Goal: Transaction & Acquisition: Purchase product/service

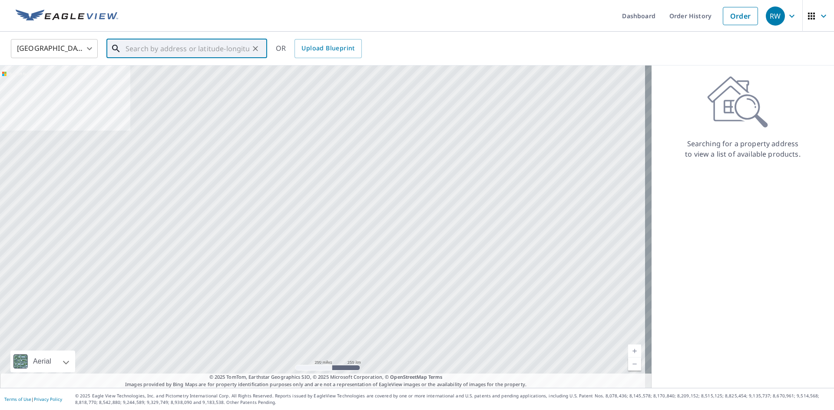
click at [217, 46] on input "text" at bounding box center [187, 48] width 124 height 24
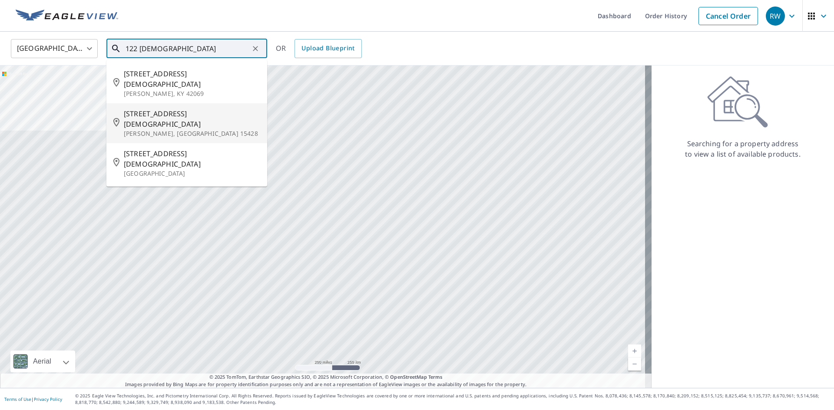
click at [145, 109] on span "[STREET_ADDRESS][DEMOGRAPHIC_DATA]" at bounding box center [192, 119] width 136 height 21
type input "[STREET_ADDRESS][DEMOGRAPHIC_DATA][PERSON_NAME]"
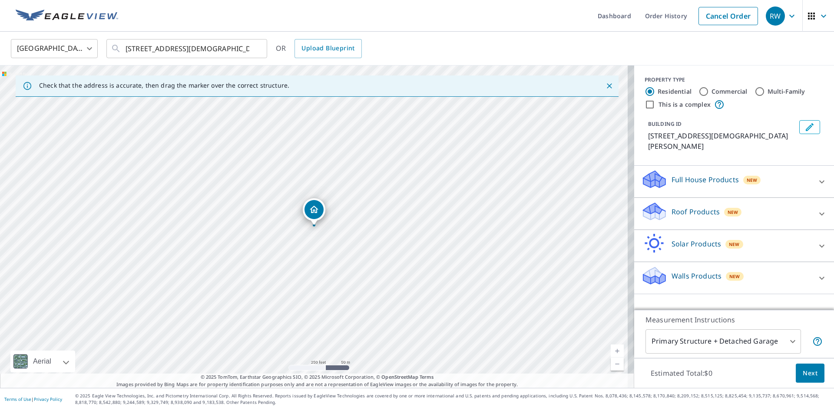
click at [819, 212] on icon at bounding box center [821, 213] width 5 height 3
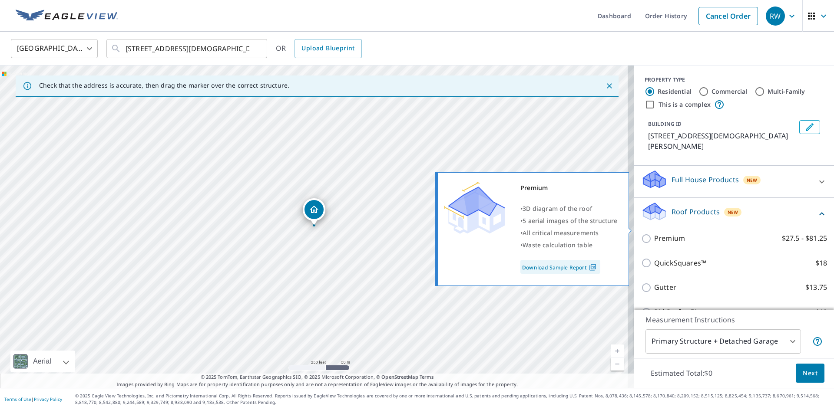
scroll to position [43, 0]
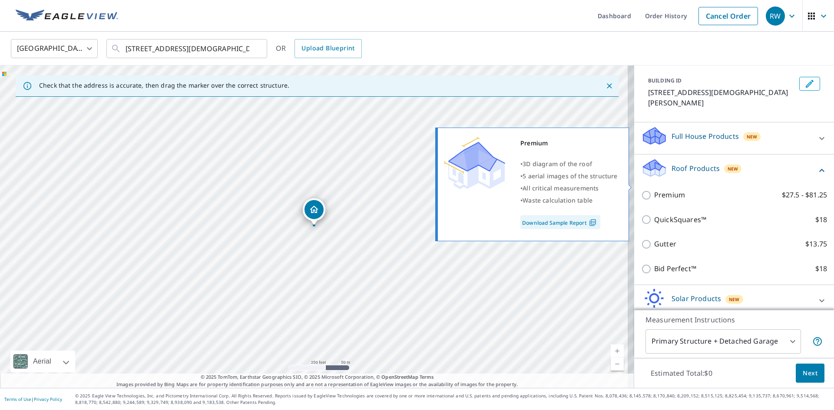
click at [660, 190] on p "Premium" at bounding box center [669, 195] width 31 height 11
click at [654, 190] on input "Premium $27.5 - $81.25" at bounding box center [647, 195] width 13 height 10
checkbox input "true"
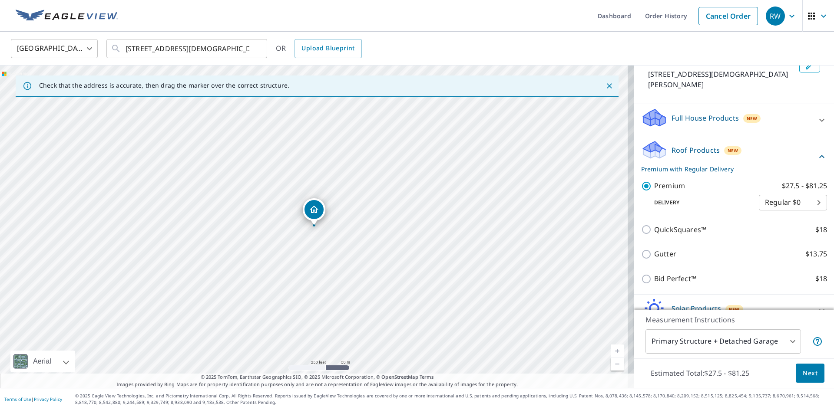
scroll to position [0, 0]
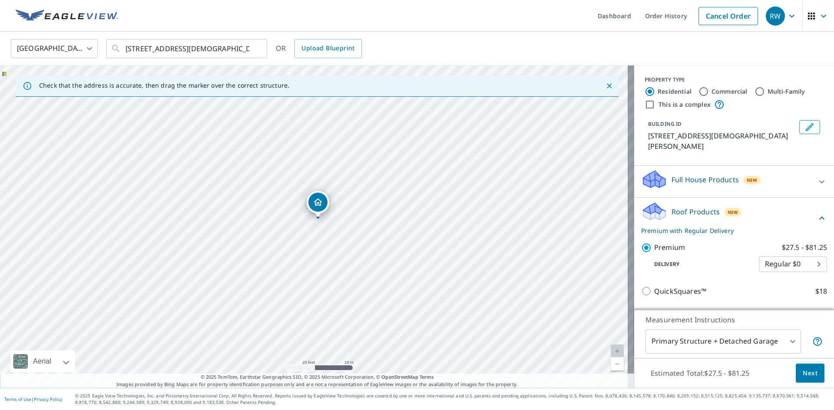
click at [809, 375] on span "Next" at bounding box center [809, 373] width 15 height 11
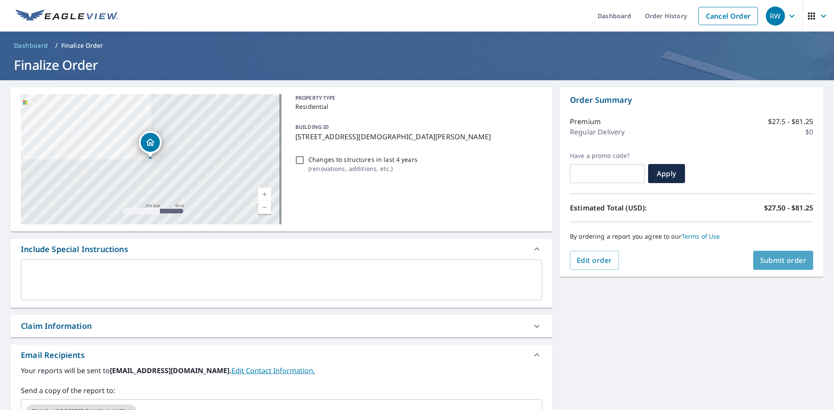
click at [778, 259] on span "Submit order" at bounding box center [783, 261] width 46 height 10
